Goal: Go to known website

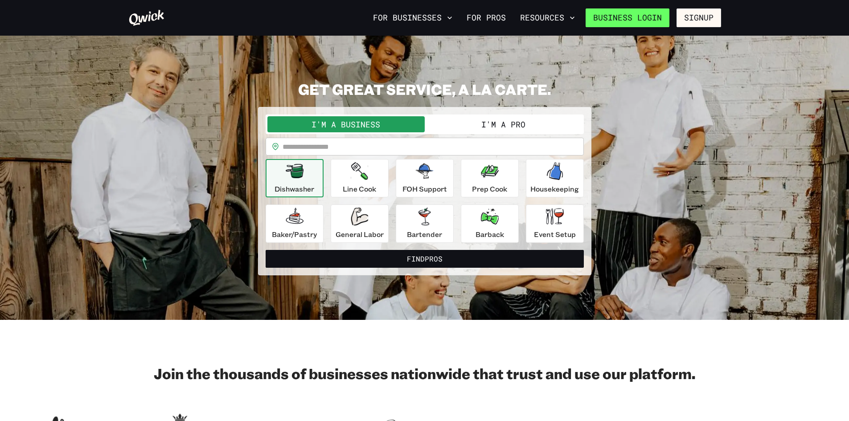
click at [641, 19] on link "Business Login" at bounding box center [628, 17] width 84 height 19
click at [629, 17] on link "Business Login" at bounding box center [628, 17] width 84 height 19
click at [595, 16] on link "Business Login" at bounding box center [628, 17] width 84 height 19
